Goal: Information Seeking & Learning: Learn about a topic

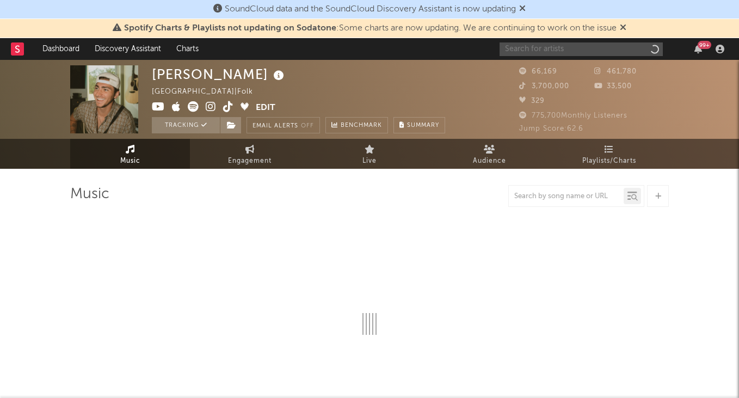
click at [604, 51] on input "text" at bounding box center [581, 49] width 163 height 14
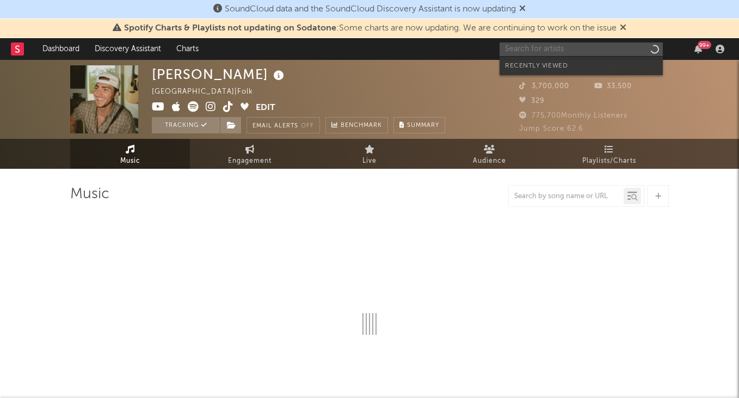
select select "6m"
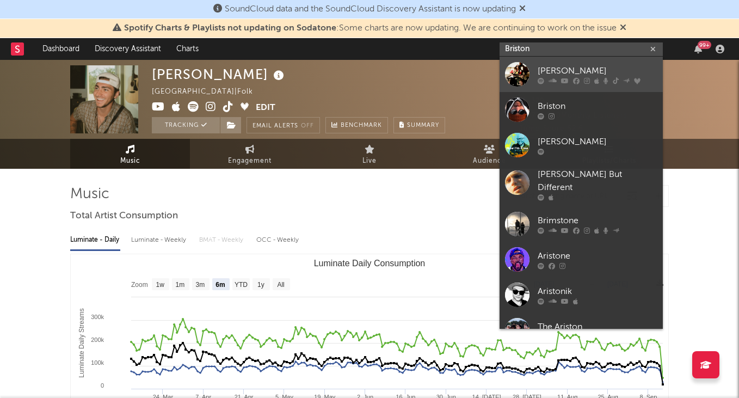
type input "Briston"
click at [572, 70] on div "[PERSON_NAME]" at bounding box center [598, 70] width 120 height 13
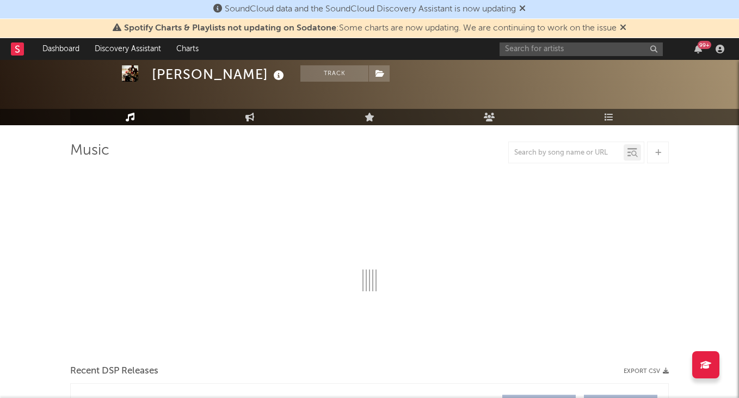
select select "6m"
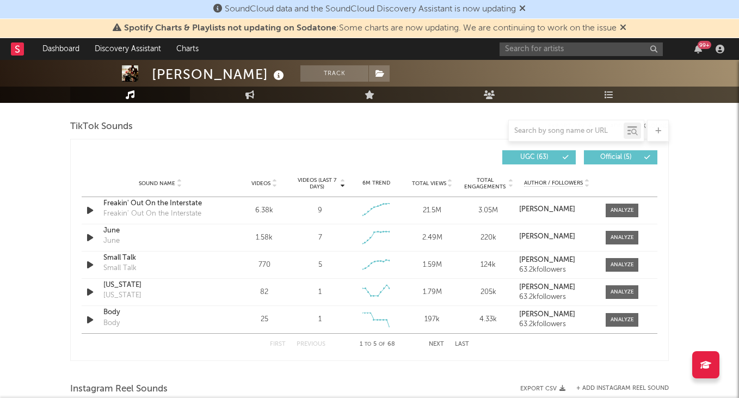
scroll to position [730, 0]
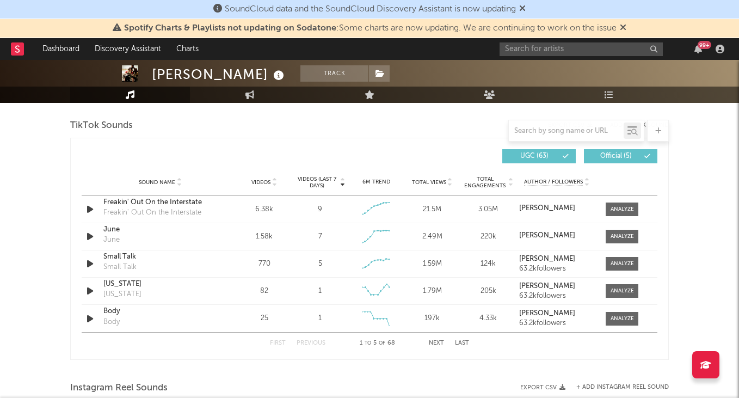
click at [268, 183] on span "Videos" at bounding box center [261, 182] width 19 height 7
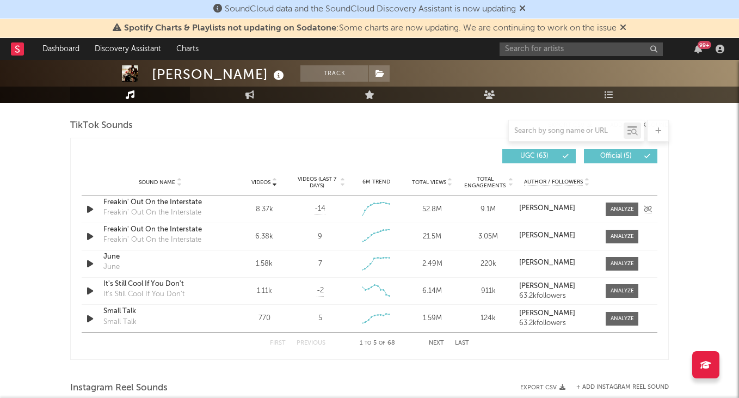
click at [187, 204] on div "Freakin' Out On the Interstate" at bounding box center [160, 202] width 114 height 11
click at [568, 47] on input "text" at bounding box center [581, 49] width 163 height 14
type input "n"
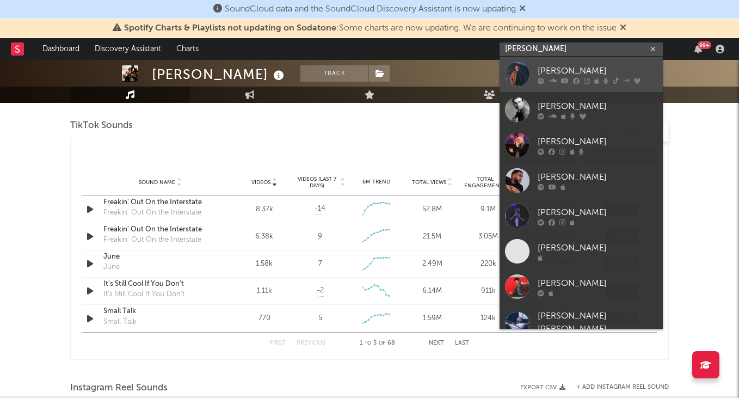
type input "[PERSON_NAME]"
click at [584, 64] on link "[PERSON_NAME]" at bounding box center [581, 74] width 163 height 35
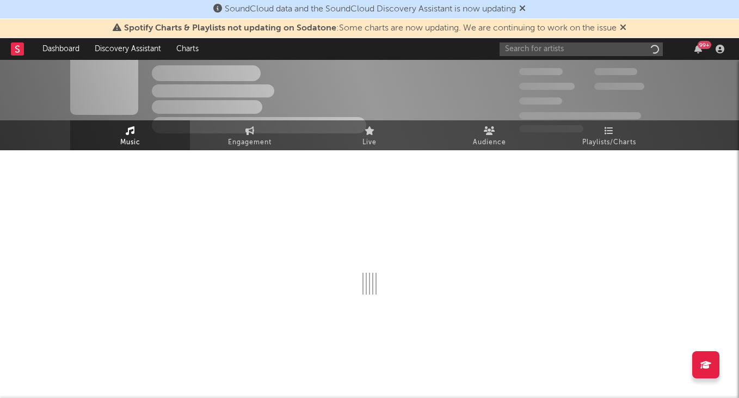
scroll to position [19, 0]
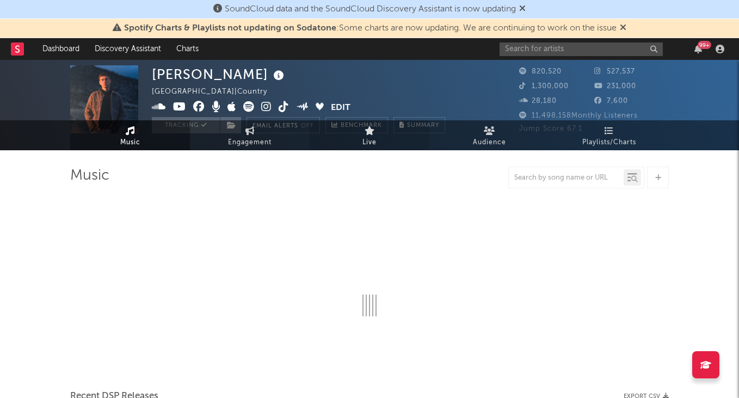
select select "6m"
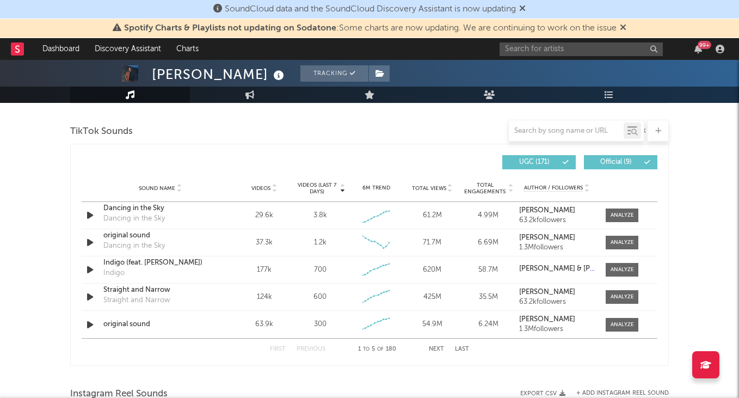
scroll to position [709, 0]
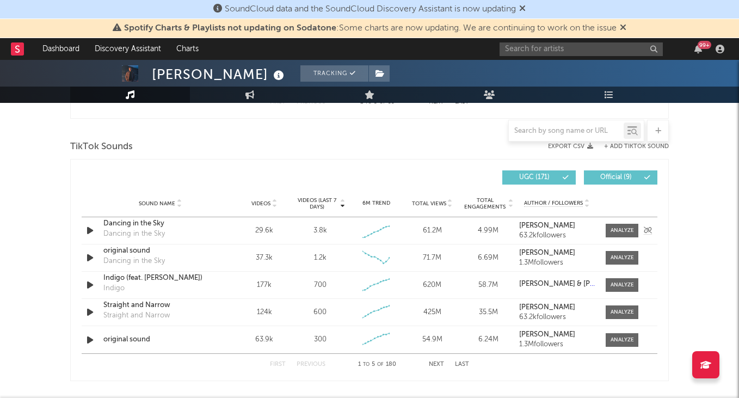
click at [138, 224] on div "Dancing in the Sky" at bounding box center [160, 223] width 114 height 11
click at [265, 201] on span "Videos" at bounding box center [261, 203] width 19 height 7
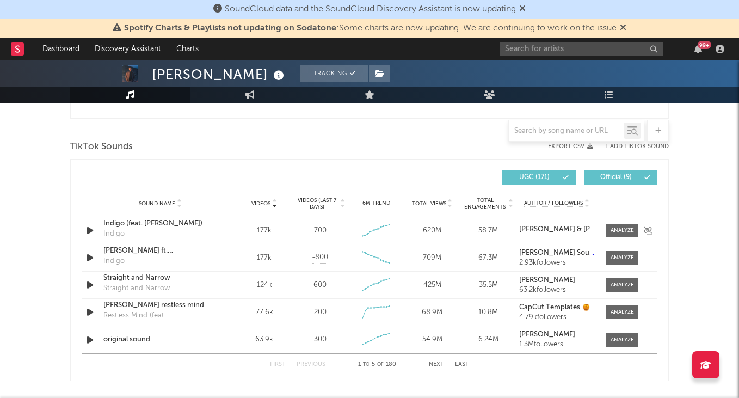
click at [130, 221] on div "Indigo (feat. [PERSON_NAME])" at bounding box center [160, 223] width 114 height 11
